Goal: Transaction & Acquisition: Obtain resource

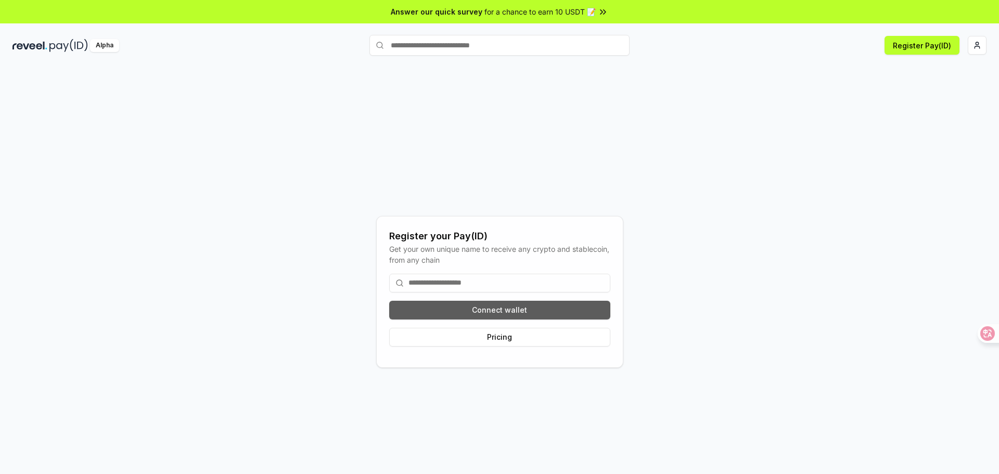
click at [526, 314] on button "Connect wallet" at bounding box center [499, 310] width 221 height 19
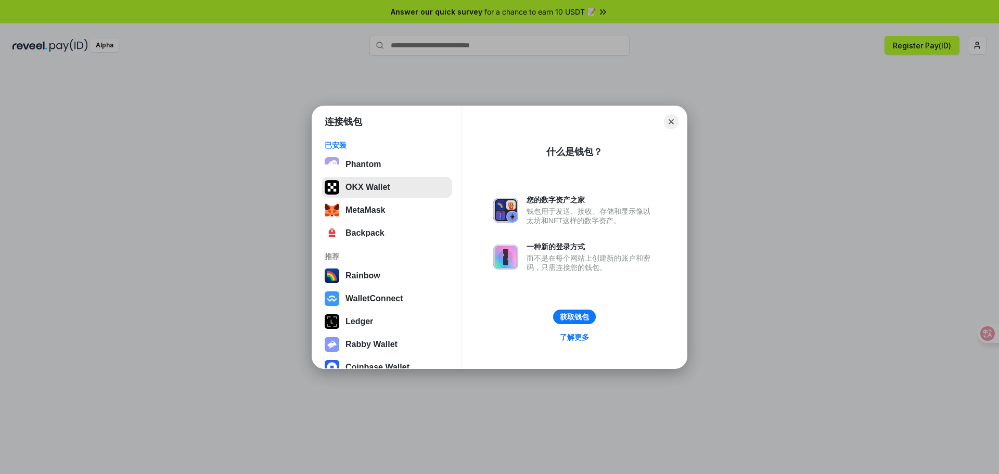
click at [397, 194] on button "OKX Wallet" at bounding box center [387, 187] width 131 height 21
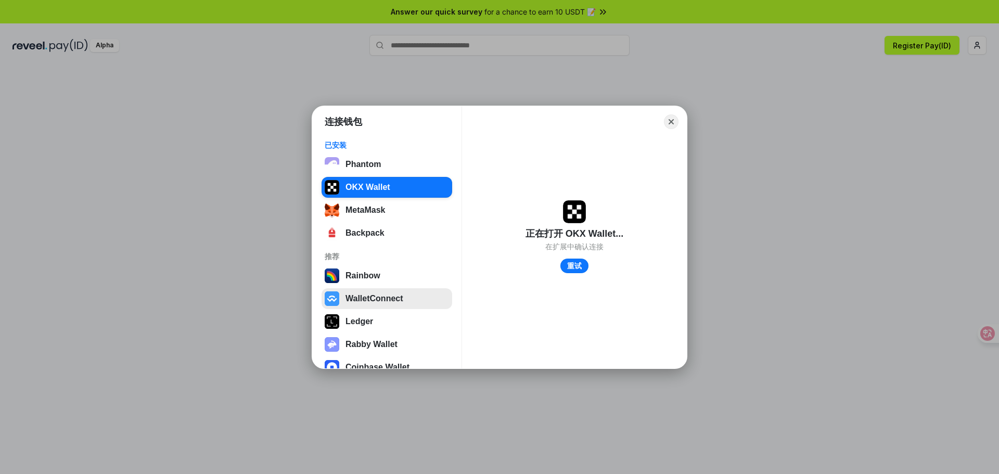
scroll to position [42, 0]
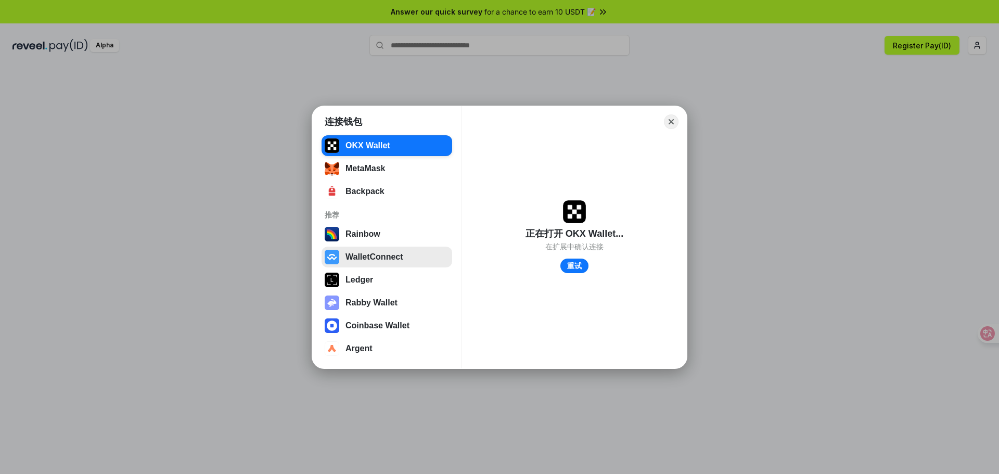
click at [404, 253] on button "WalletConnect" at bounding box center [387, 257] width 131 height 21
